Goal: Task Accomplishment & Management: Manage account settings

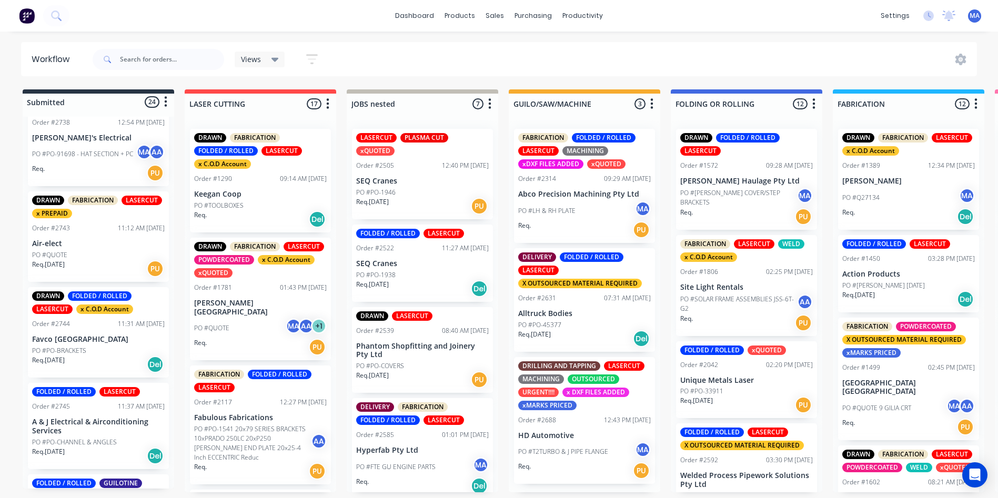
scroll to position [1951, 0]
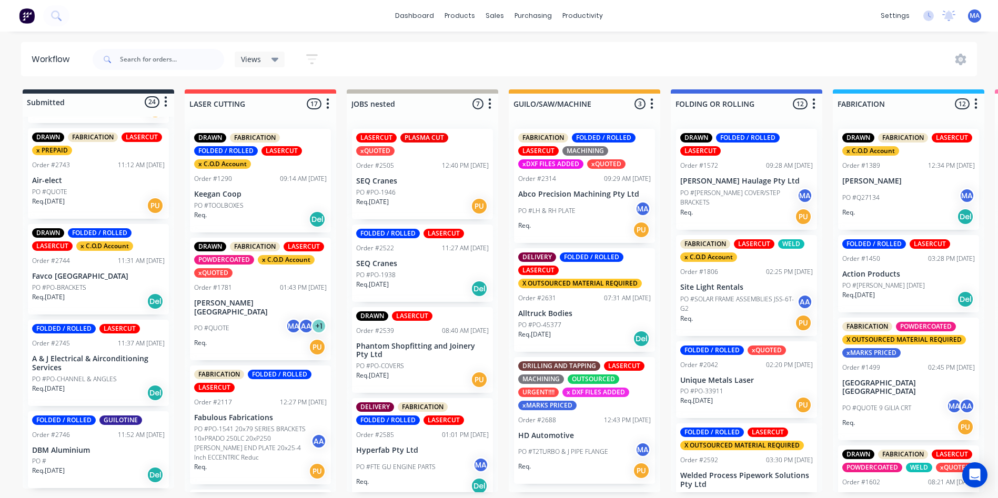
click at [58, 470] on p "Req. [DATE]" at bounding box center [48, 470] width 33 height 9
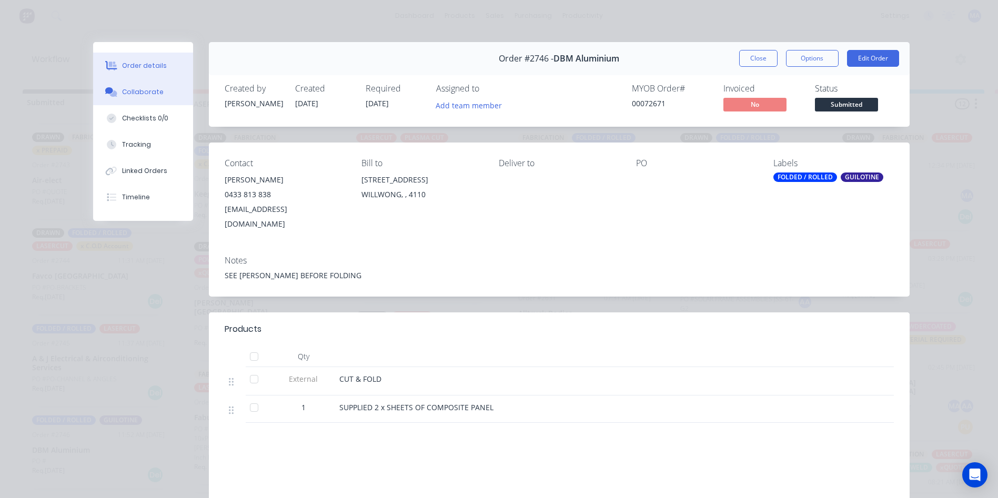
click at [123, 93] on div "Collaborate" at bounding box center [143, 91] width 42 height 9
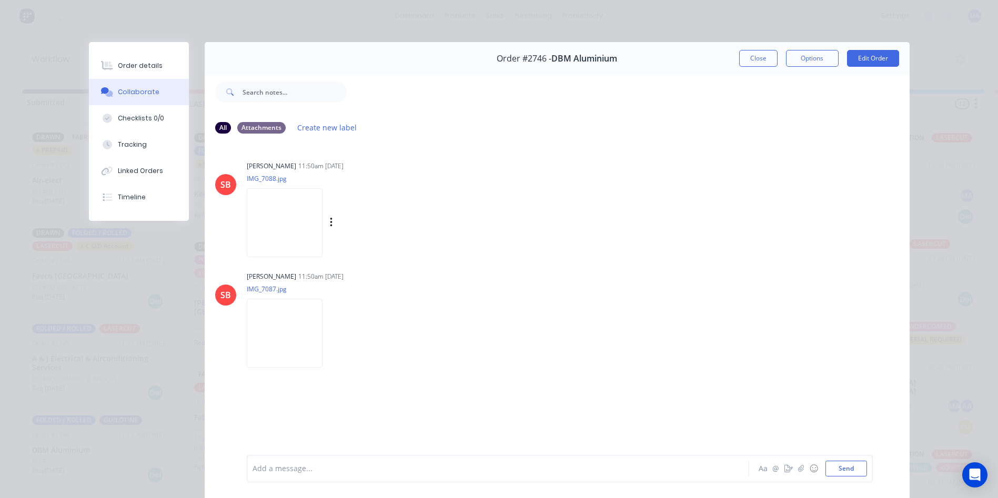
click at [296, 242] on img at bounding box center [285, 222] width 76 height 69
click at [747, 57] on button "Close" at bounding box center [759, 58] width 38 height 17
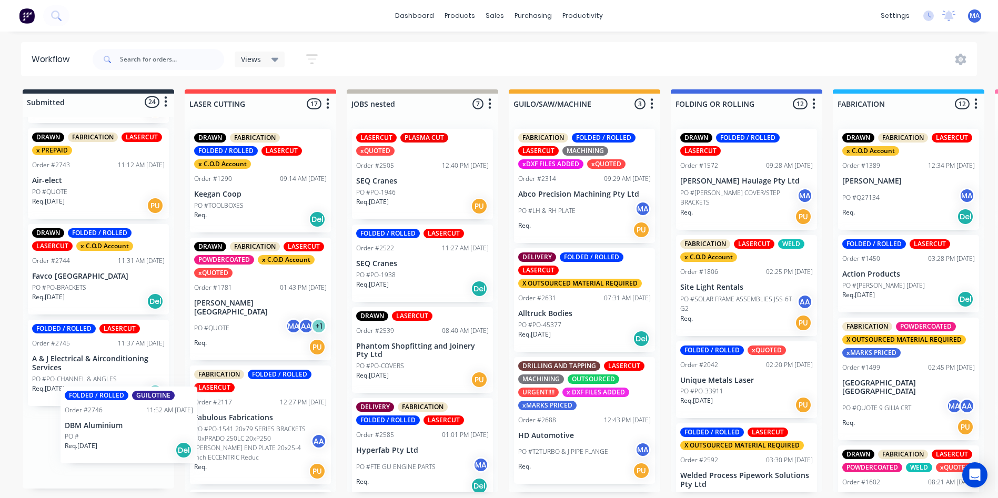
scroll to position [2, 0]
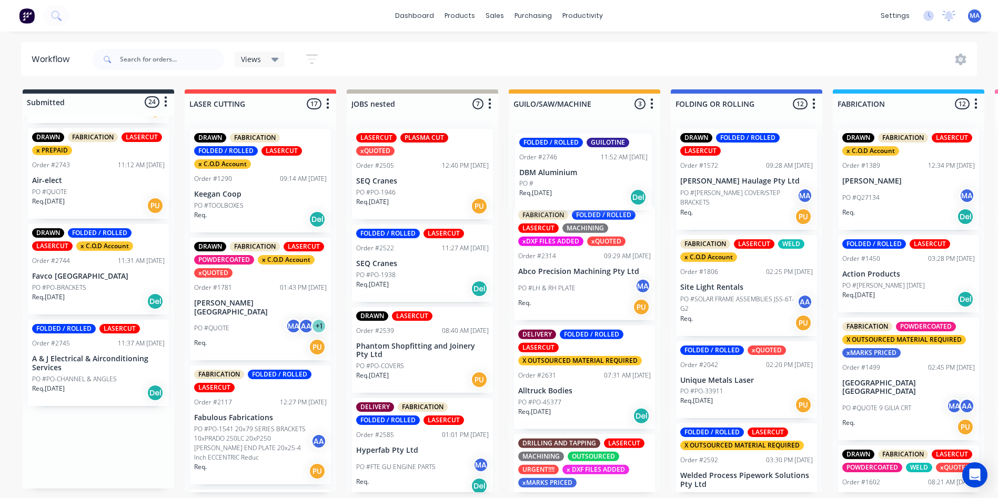
drag, startPoint x: 78, startPoint y: 459, endPoint x: 571, endPoint y: 176, distance: 567.8
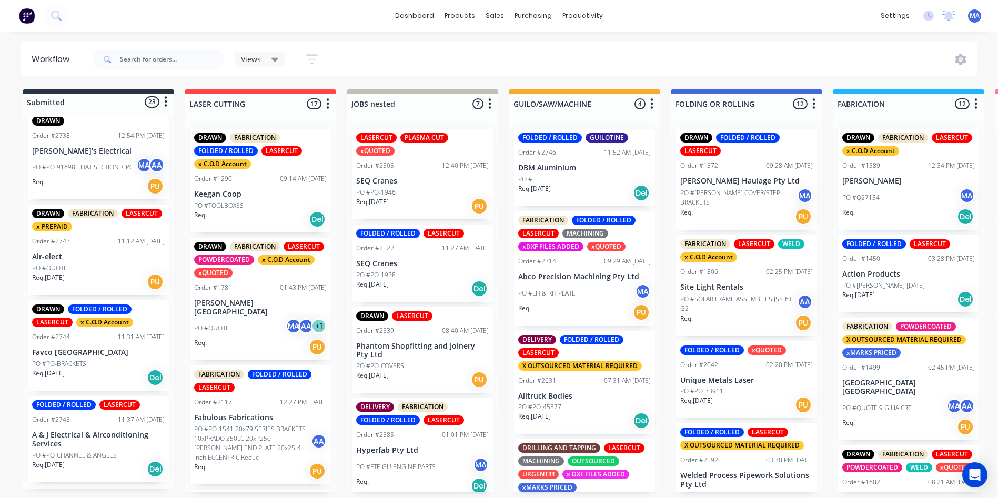
scroll to position [1869, 0]
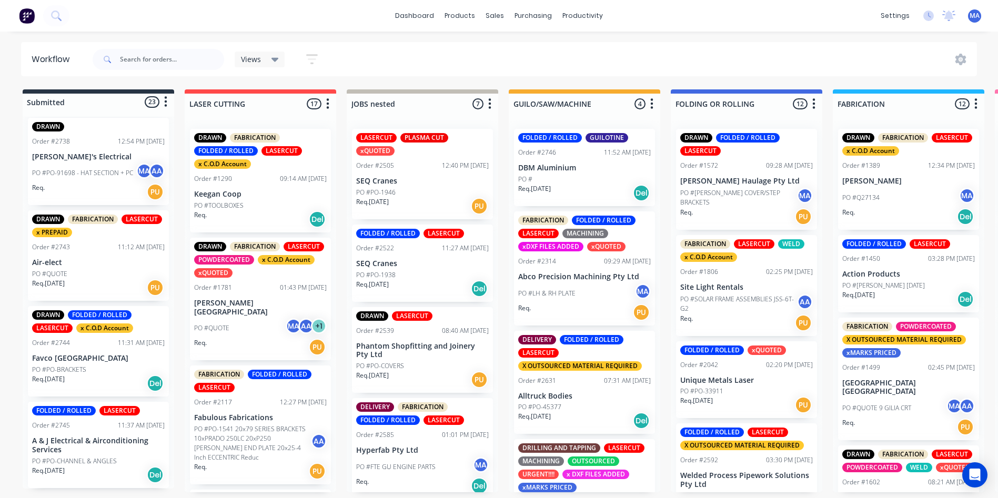
click at [90, 472] on div "Req. [DATE] Del" at bounding box center [98, 475] width 133 height 18
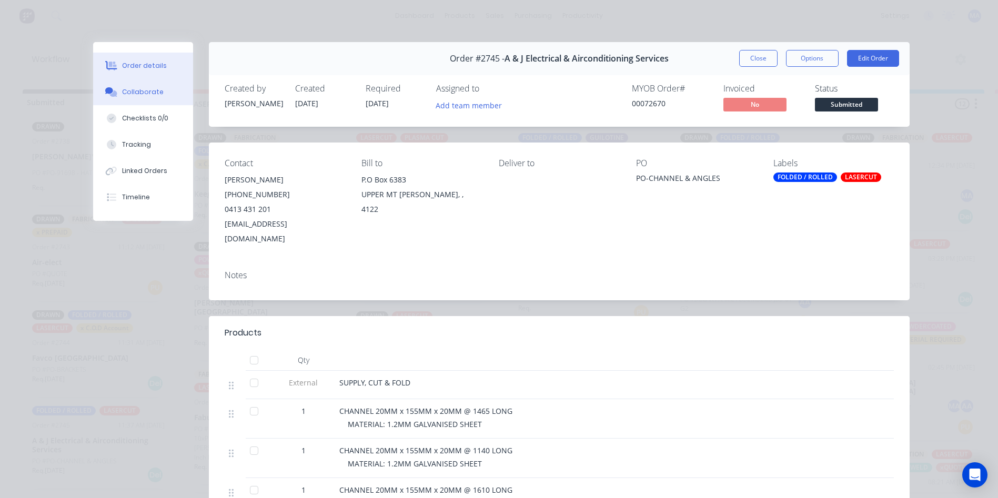
click at [158, 93] on button "Collaborate" at bounding box center [143, 92] width 100 height 26
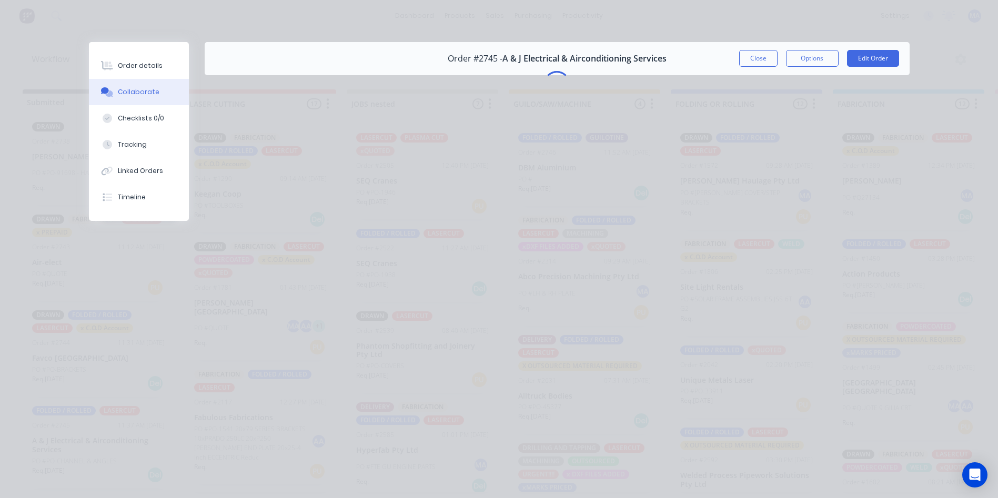
click at [89, 79] on button "Collaborate" at bounding box center [139, 92] width 100 height 26
click at [132, 66] on div "Order details" at bounding box center [140, 65] width 45 height 9
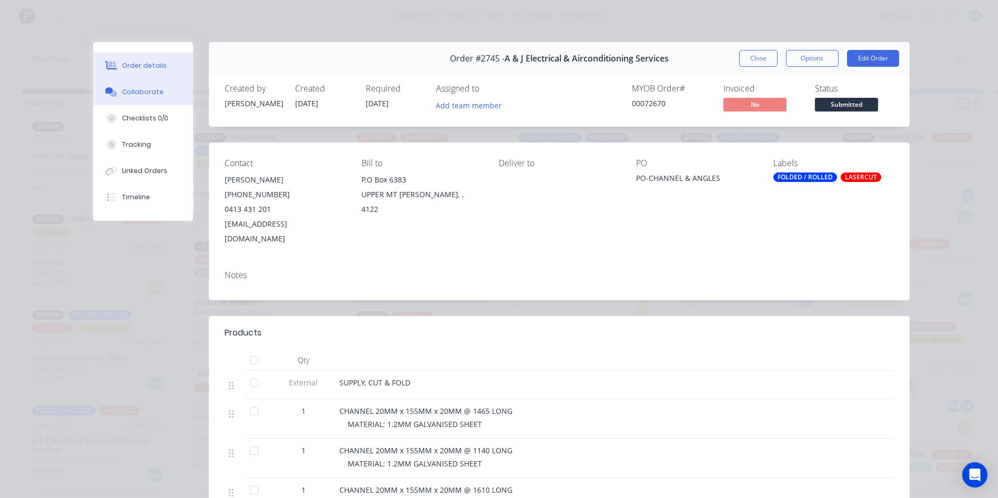
click at [136, 92] on div "Collaborate" at bounding box center [143, 91] width 42 height 9
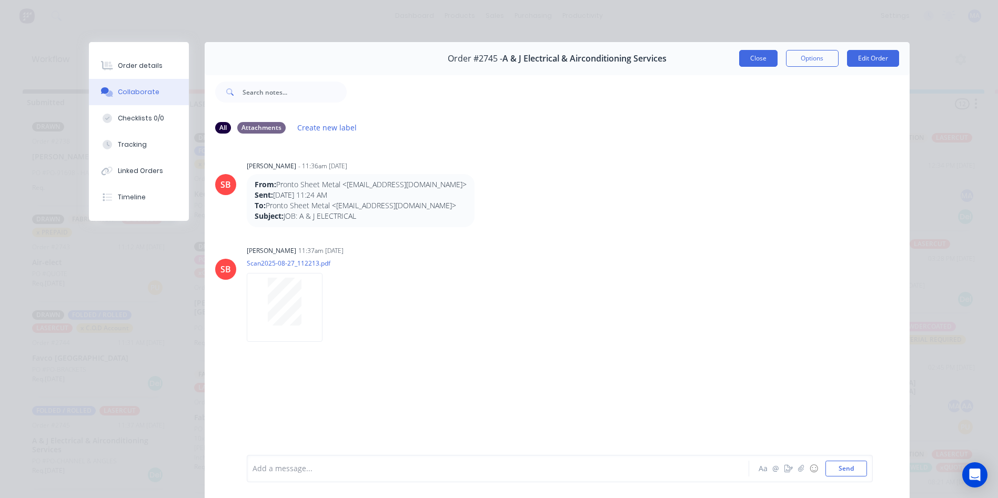
click at [741, 57] on button "Close" at bounding box center [759, 58] width 38 height 17
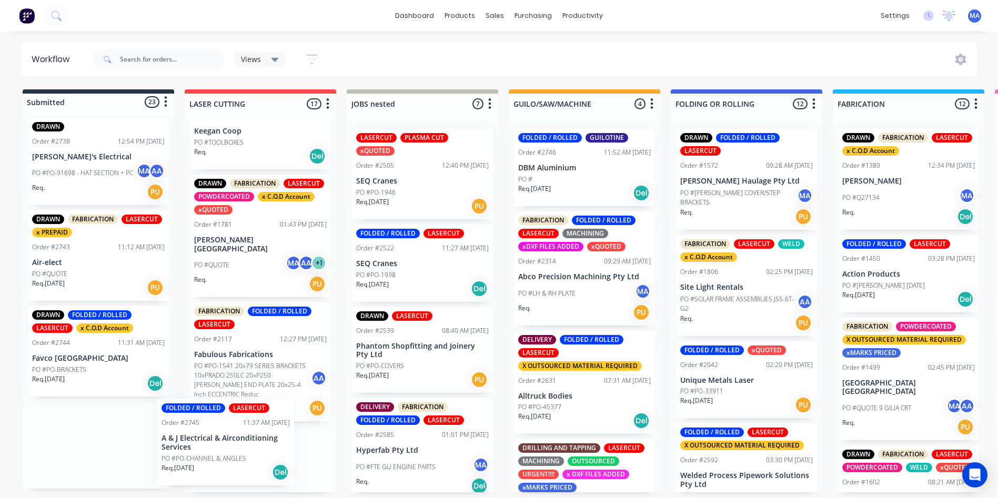
drag, startPoint x: 157, startPoint y: 456, endPoint x: 197, endPoint y: 456, distance: 40.0
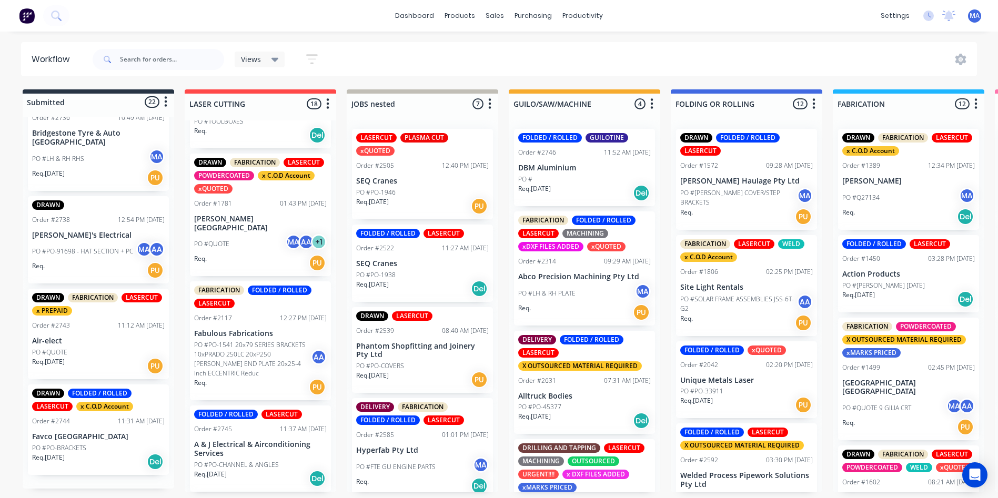
scroll to position [1777, 0]
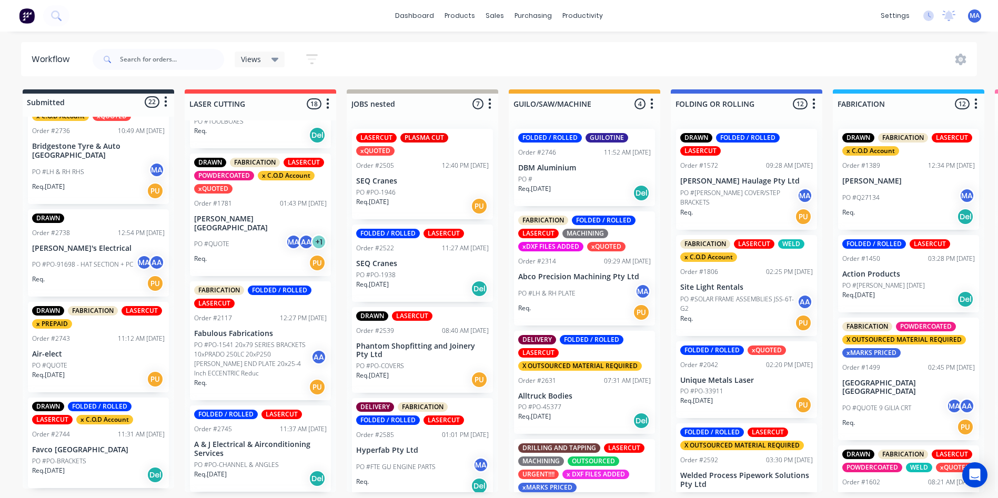
click at [87, 466] on div "Req. [DATE] Del" at bounding box center [98, 475] width 133 height 18
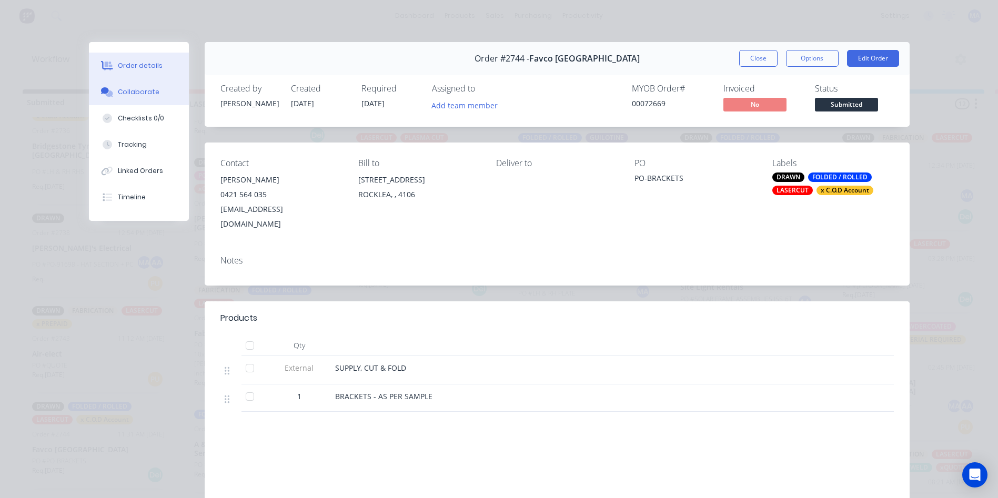
click at [155, 96] on button "Collaborate" at bounding box center [139, 92] width 100 height 26
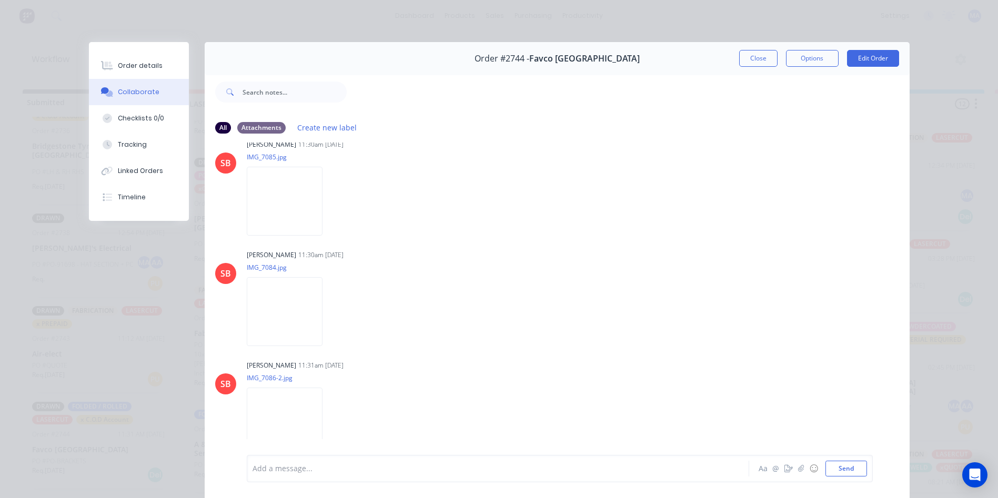
scroll to position [0, 0]
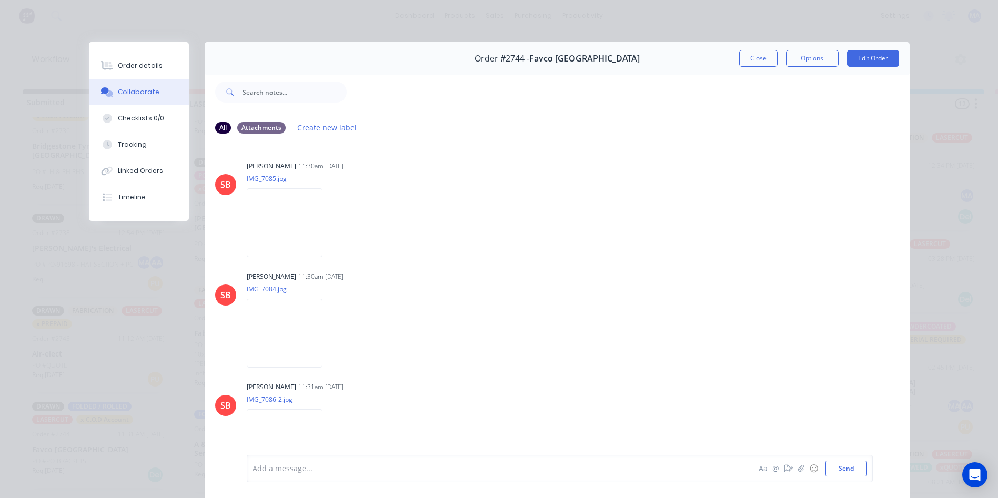
click at [759, 56] on button "Close" at bounding box center [759, 58] width 38 height 17
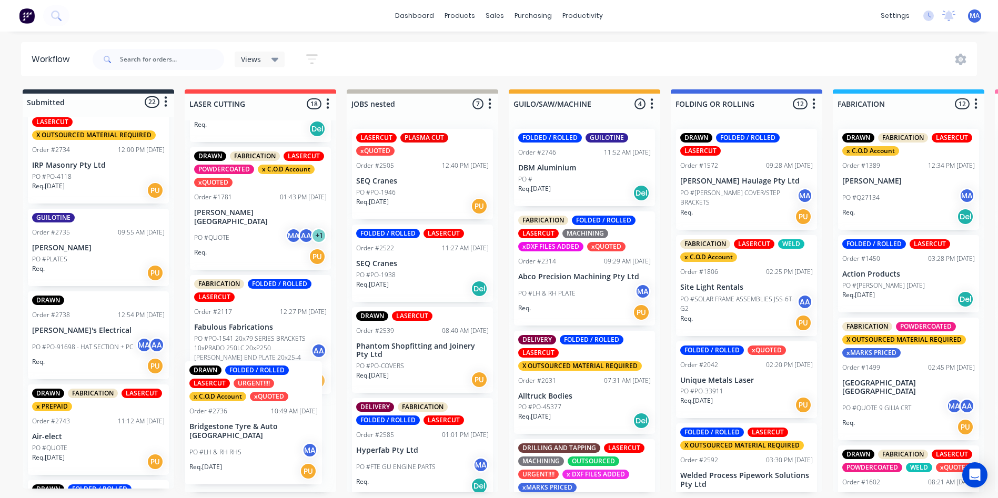
scroll to position [99, 0]
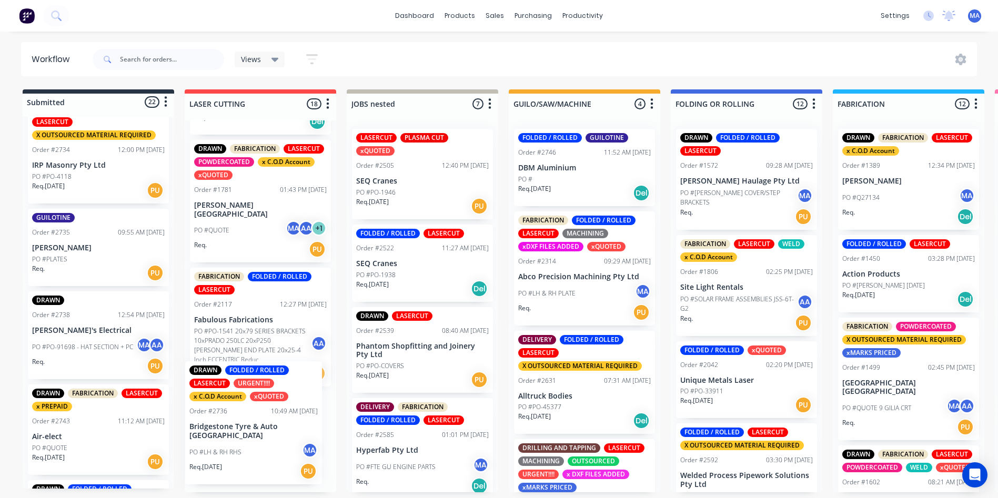
drag, startPoint x: 68, startPoint y: 374, endPoint x: 229, endPoint y: 447, distance: 176.9
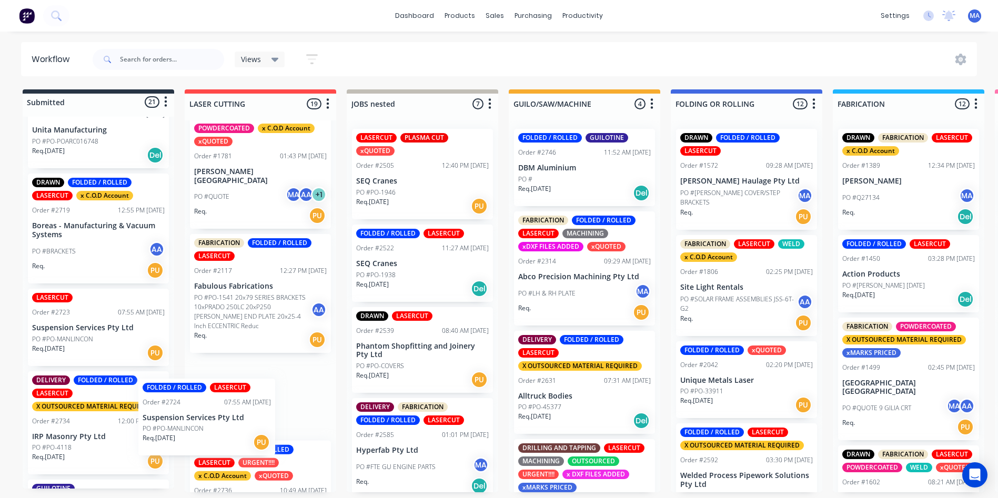
scroll to position [139, 0]
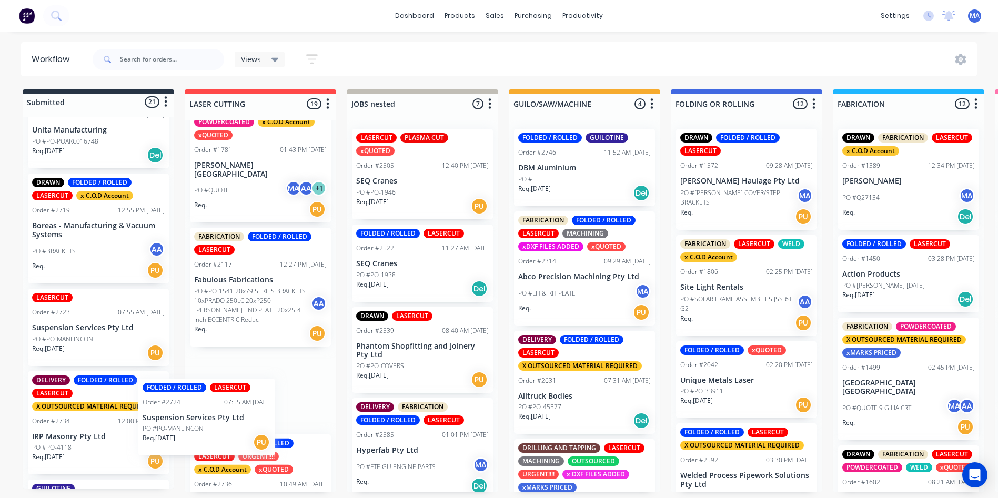
drag, startPoint x: 81, startPoint y: 416, endPoint x: 197, endPoint y: 407, distance: 116.7
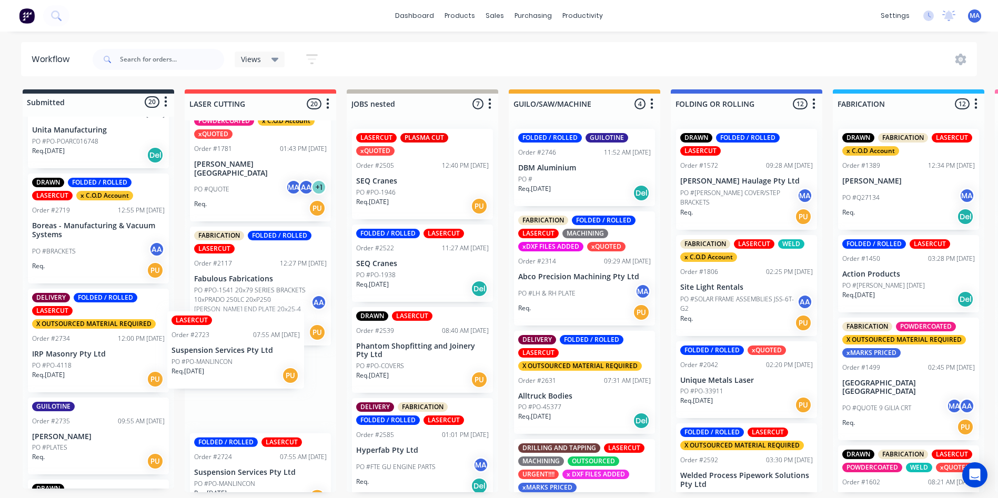
drag, startPoint x: 77, startPoint y: 345, endPoint x: 235, endPoint y: 374, distance: 161.1
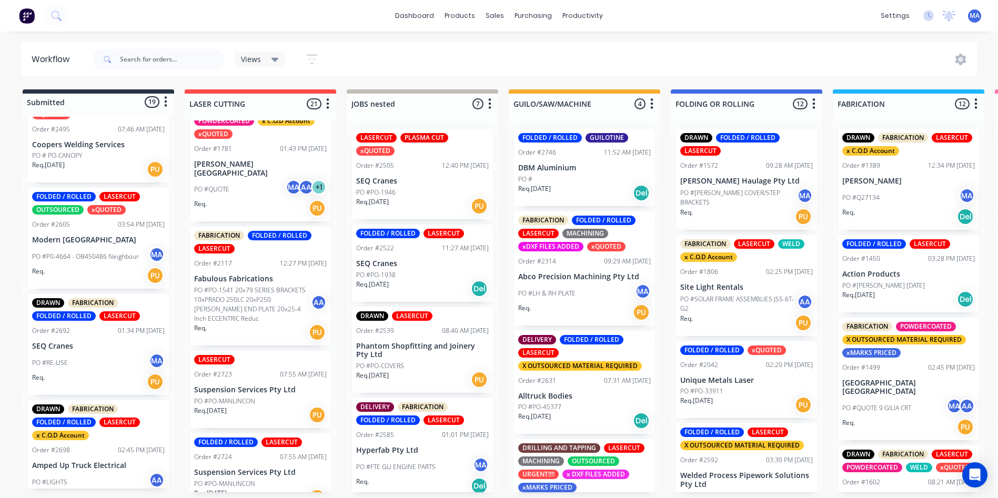
scroll to position [582, 0]
click at [151, 73] on div at bounding box center [159, 60] width 132 height 32
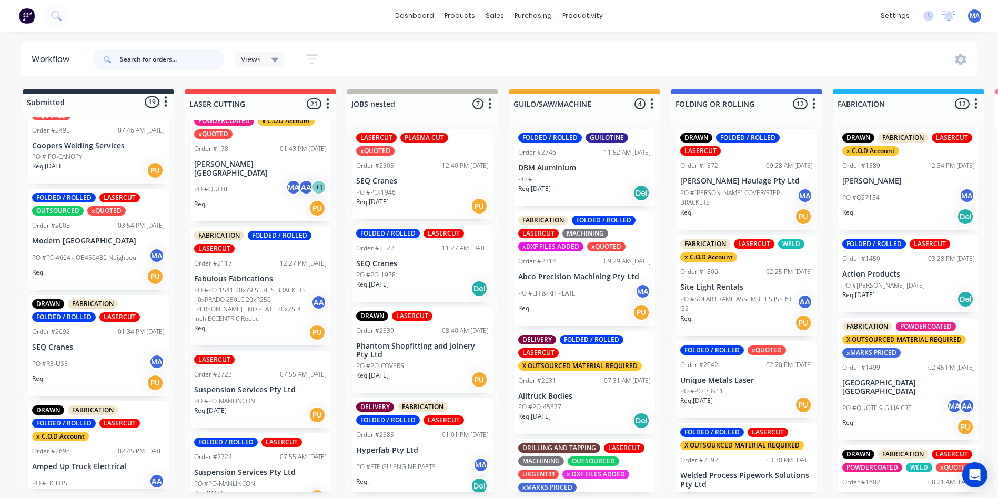
click at [155, 62] on input "text" at bounding box center [172, 59] width 104 height 21
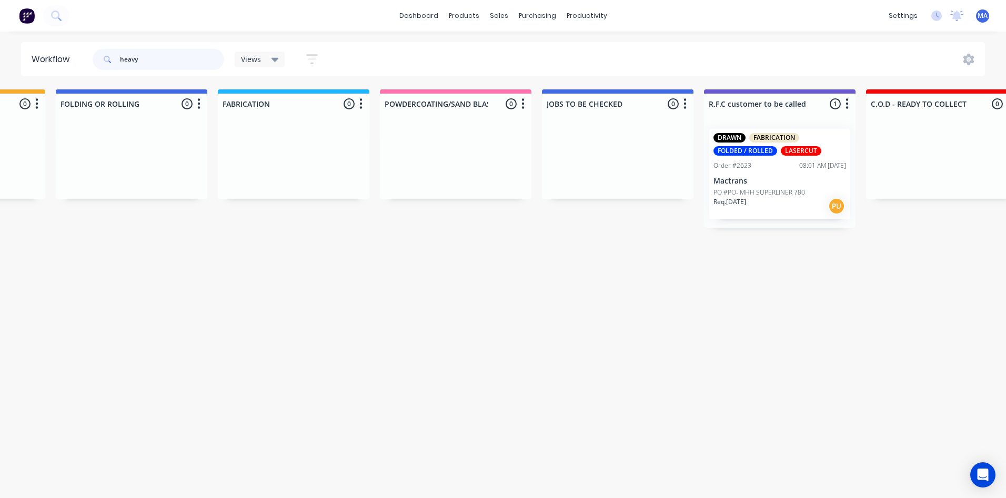
scroll to position [0, 778]
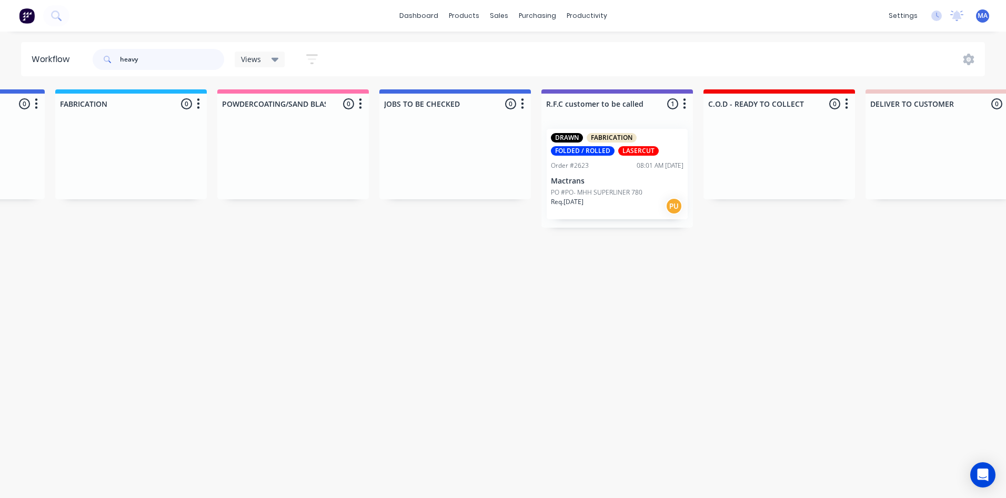
type input "heavy"
drag, startPoint x: 306, startPoint y: 498, endPoint x: 143, endPoint y: 488, distance: 163.5
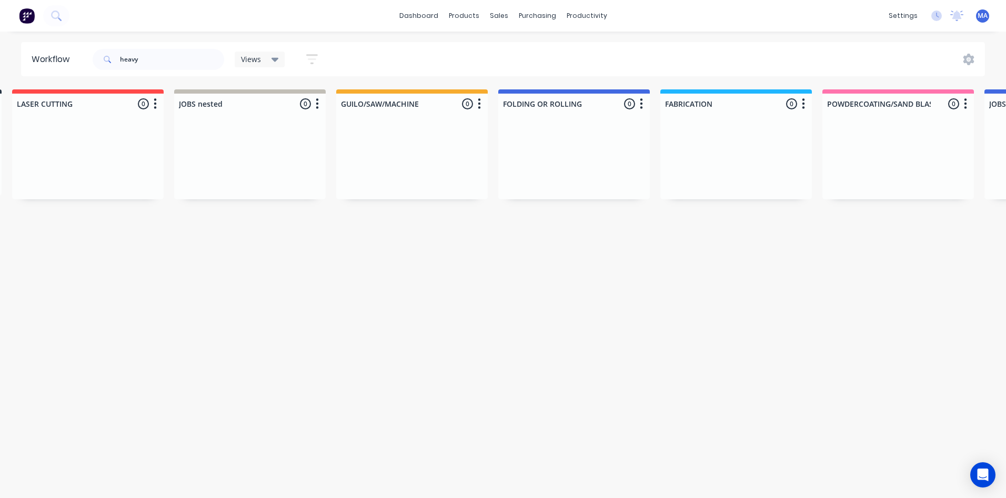
scroll to position [0, 0]
